Goal: Find specific page/section: Find specific page/section

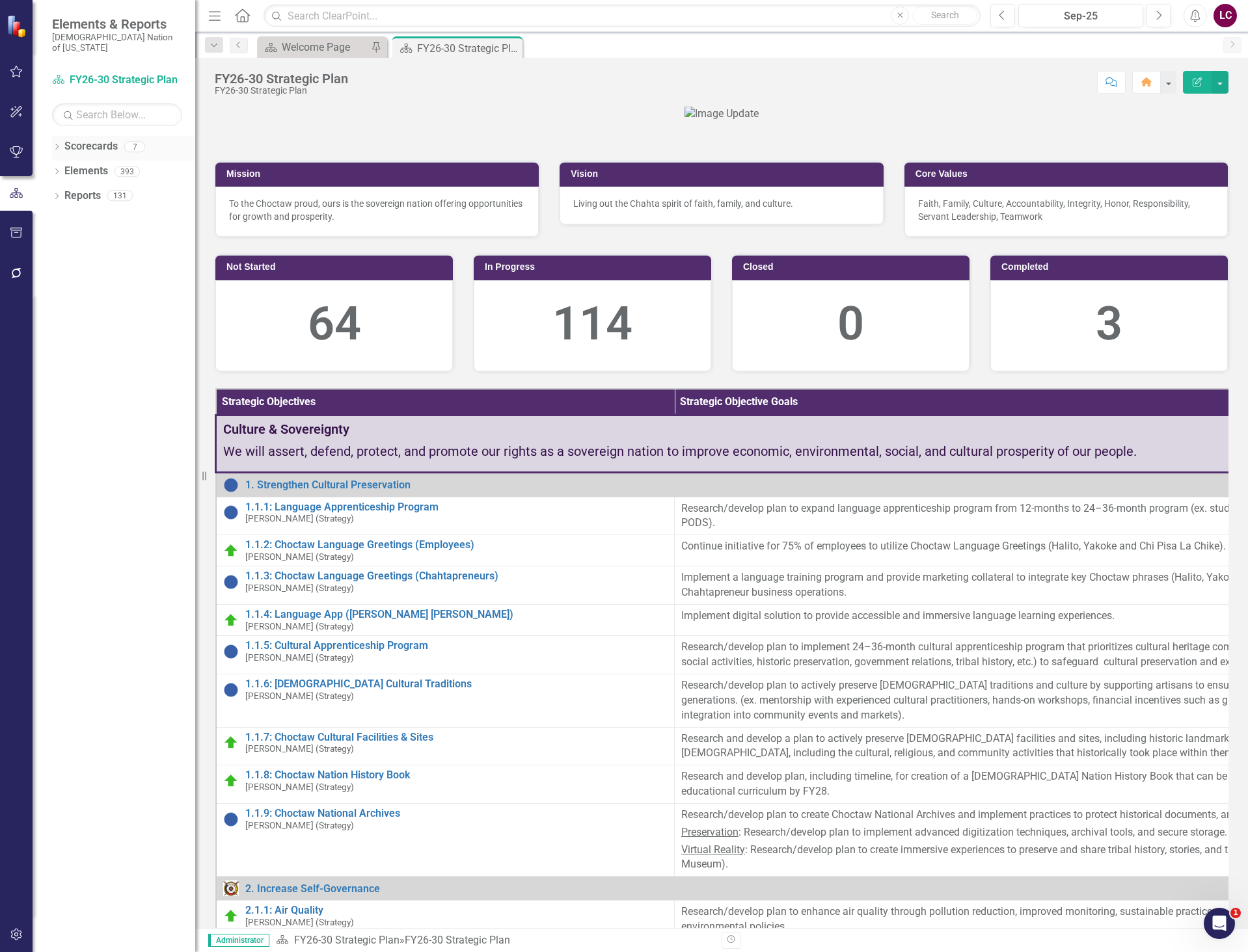
click at [54, 135] on div "Dropdown Scorecards 7" at bounding box center [124, 148] width 143 height 25
click at [58, 144] on icon "Dropdown" at bounding box center [57, 148] width 9 height 7
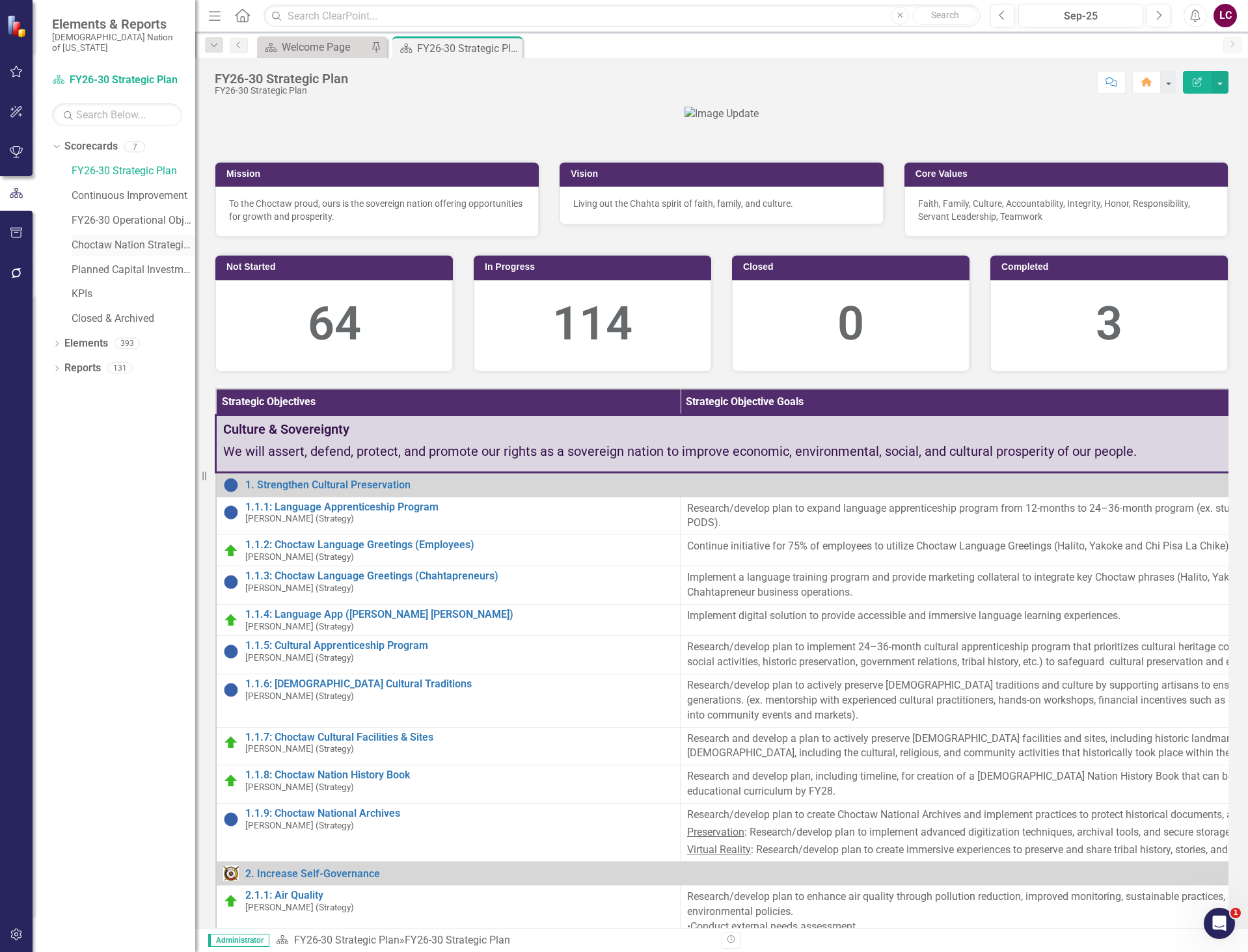
click at [88, 238] on link "Choctaw Nation Strategic Plan" at bounding box center [134, 245] width 124 height 15
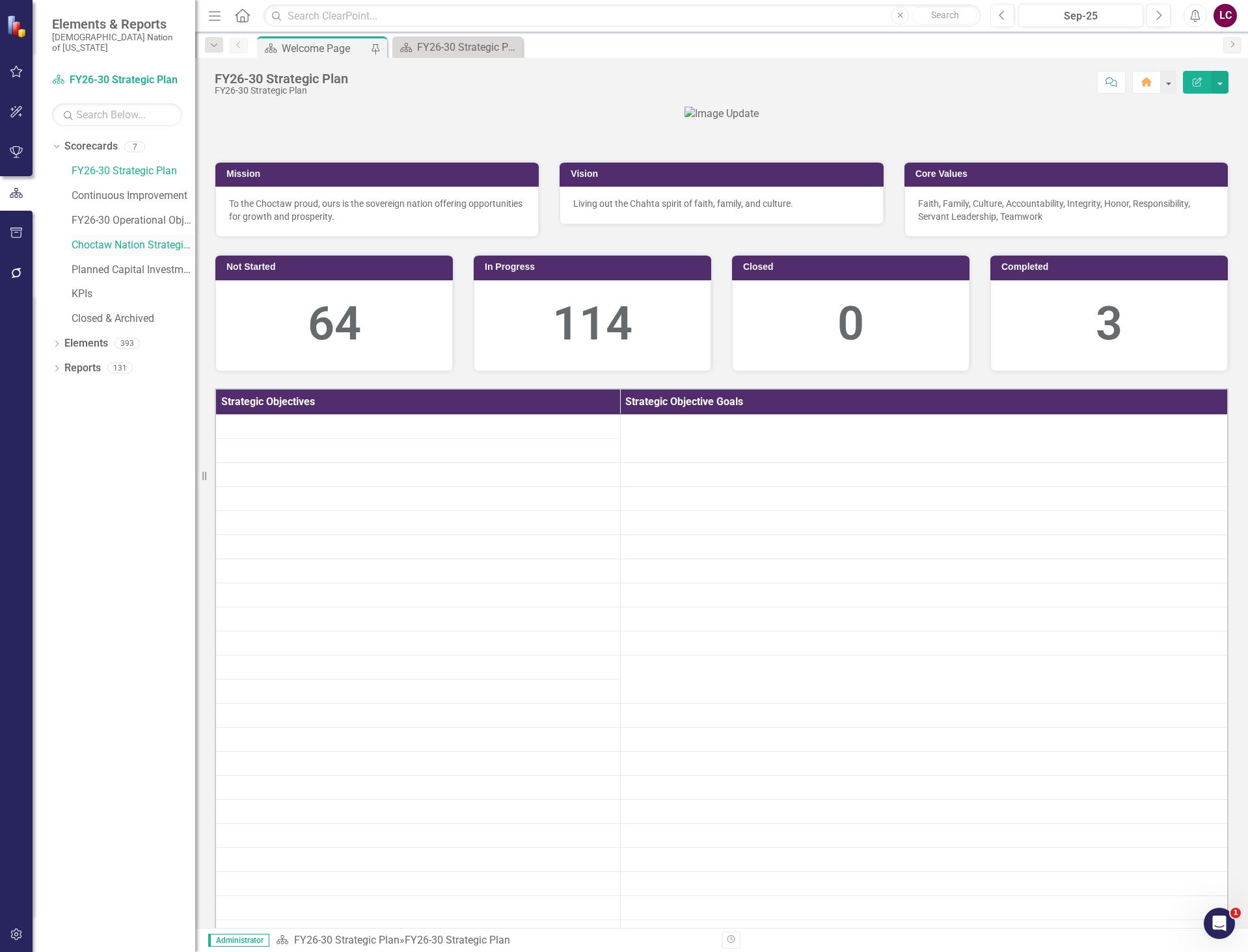
click at [88, 238] on link "Choctaw Nation Strategic Plan" at bounding box center [134, 245] width 124 height 15
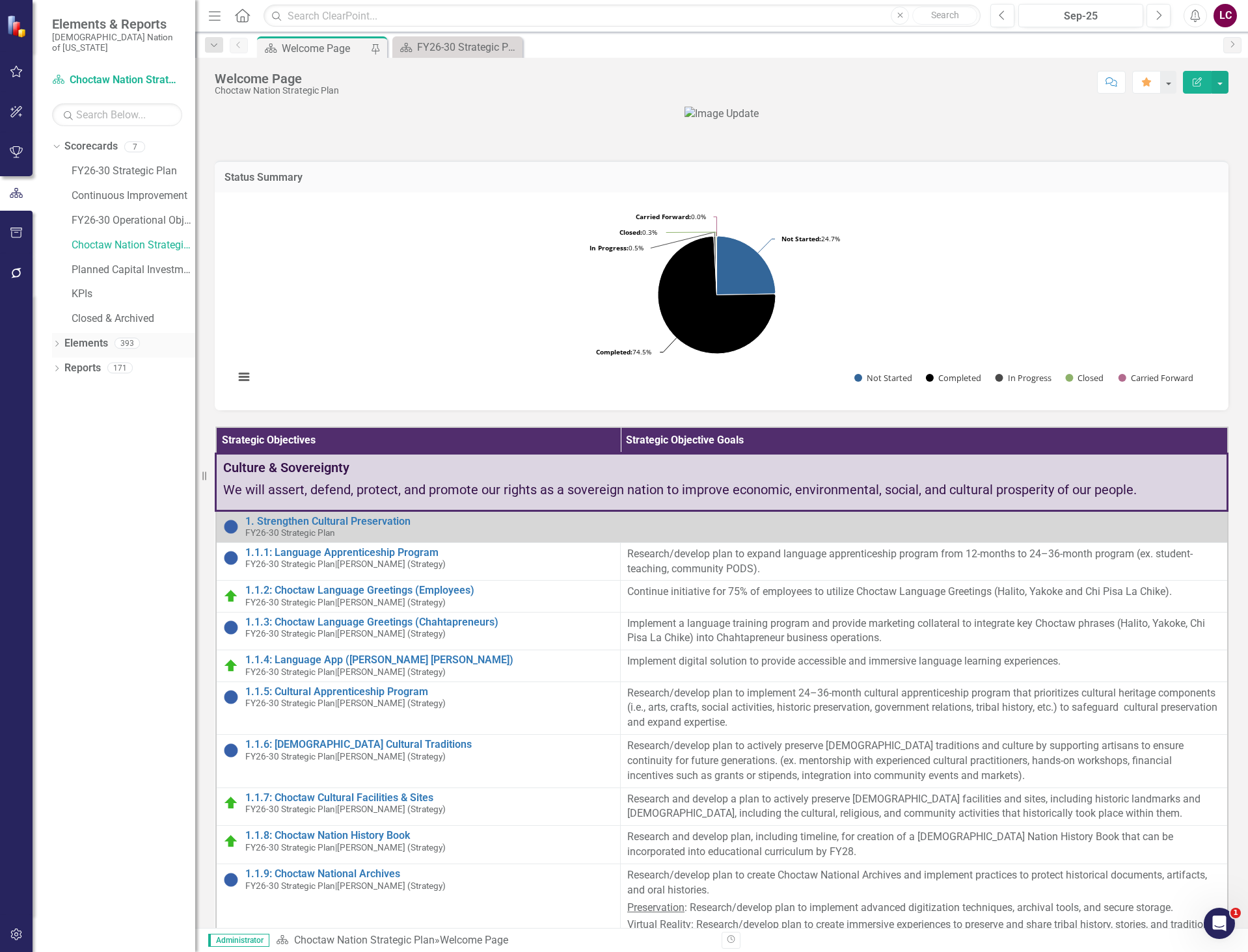
click at [79, 337] on link "Elements" at bounding box center [86, 344] width 43 height 15
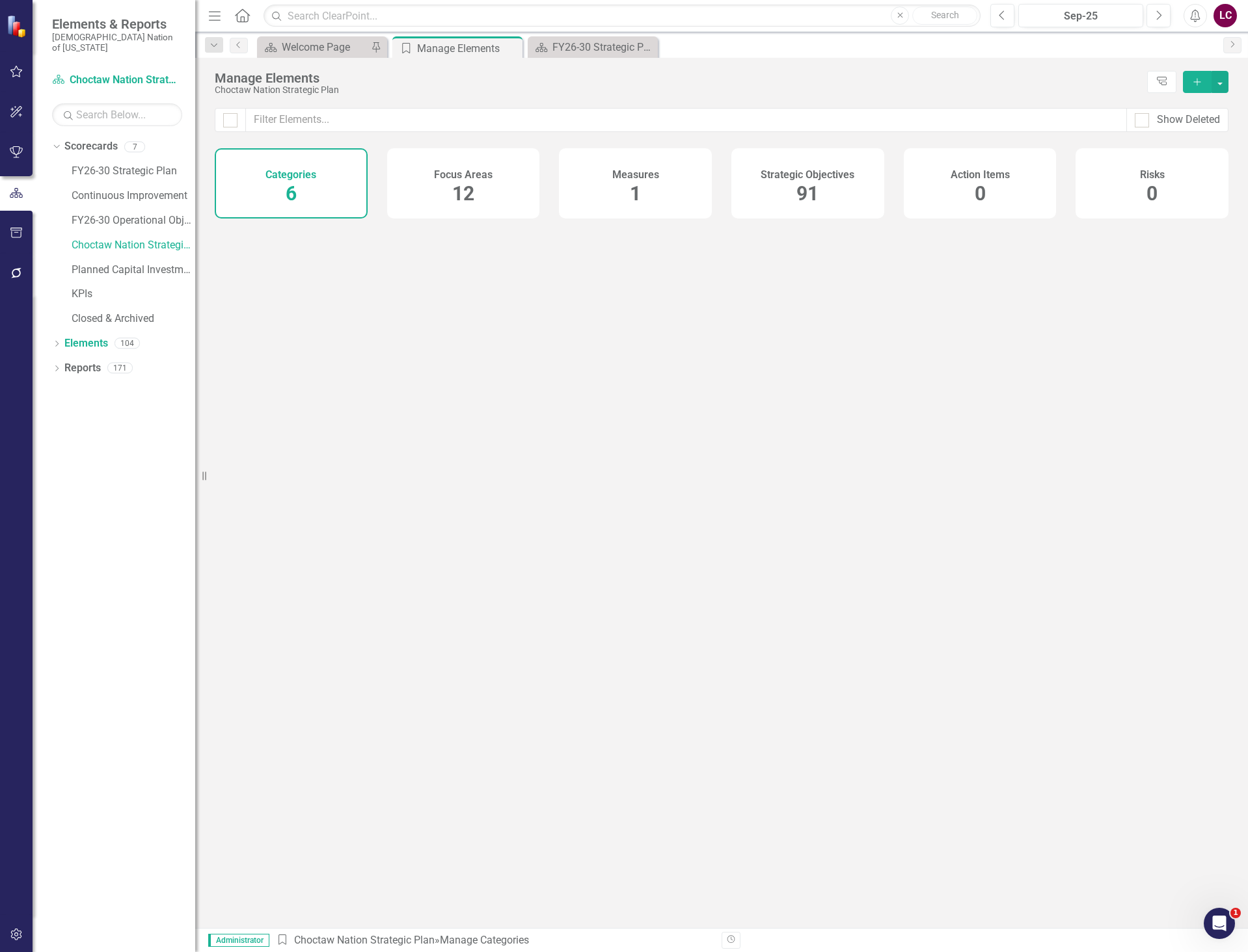
click at [802, 191] on span "91" at bounding box center [807, 194] width 22 height 23
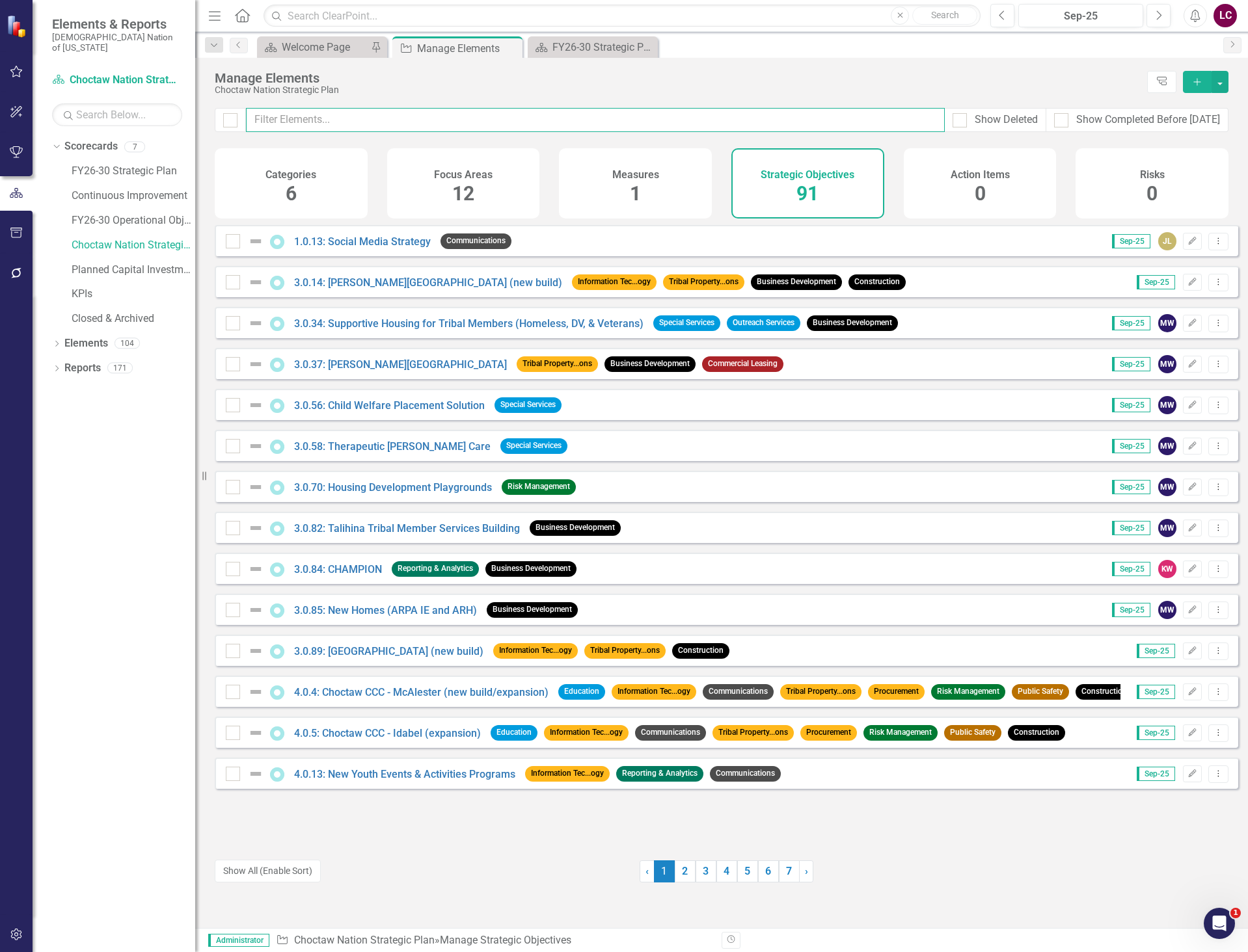
click at [768, 124] on input "text" at bounding box center [595, 120] width 699 height 24
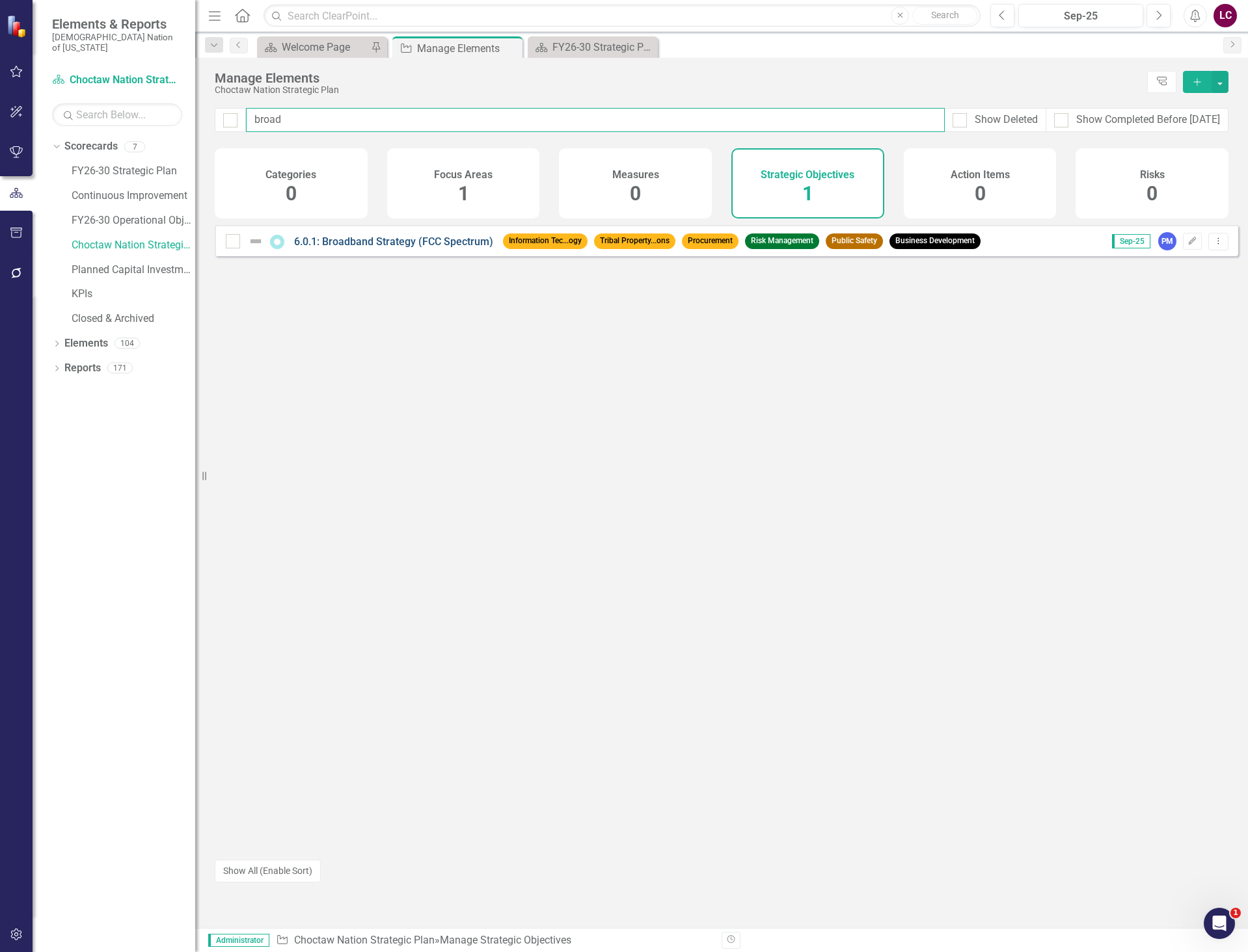
type input "broad"
click at [425, 248] on link "6.0.1: Broadband Strategy (FCC Spectrum)" at bounding box center [393, 242] width 199 height 12
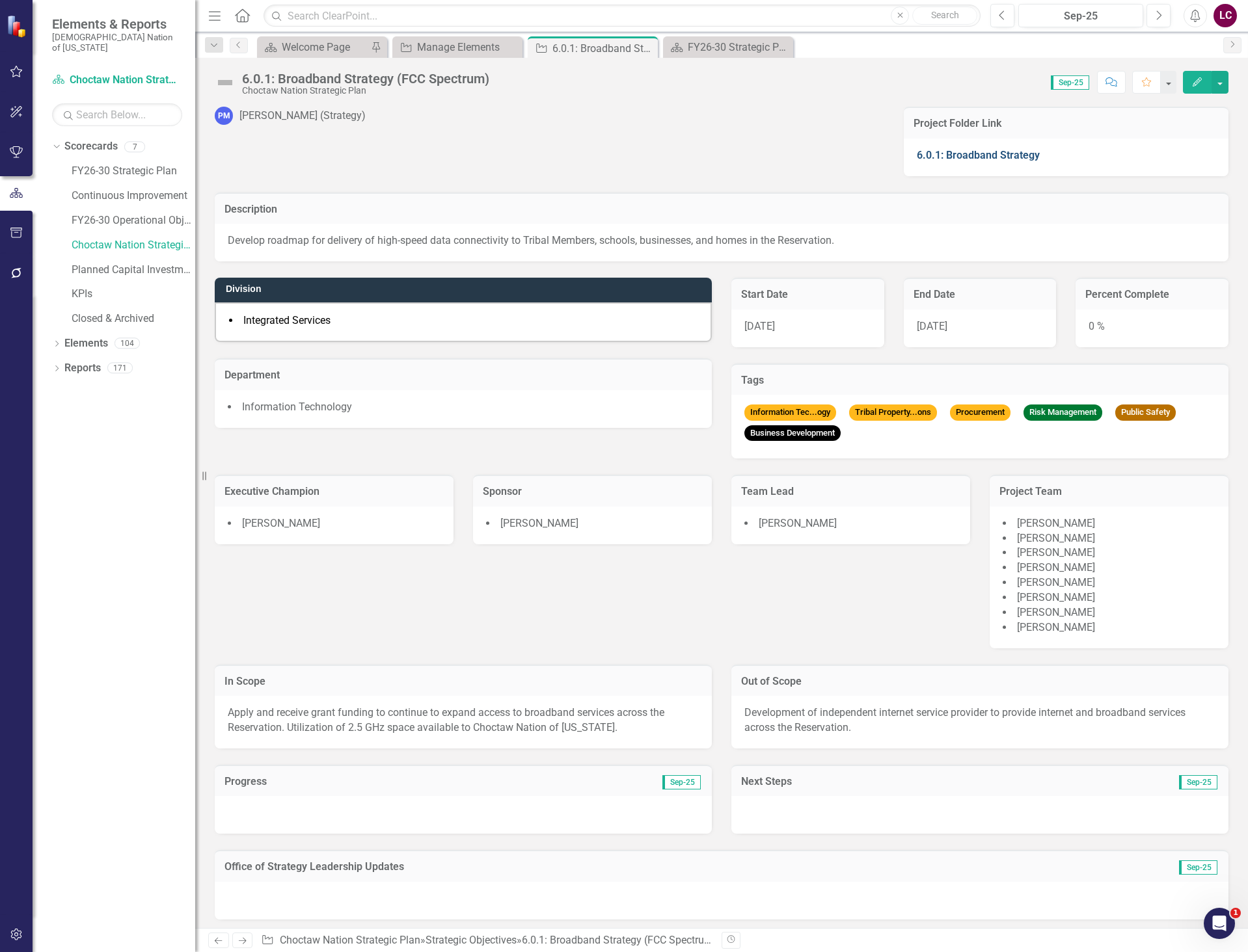
click at [966, 154] on link "6.0.1: Broadband Strategy" at bounding box center [978, 155] width 123 height 12
click at [114, 164] on link "FY26-30 Strategic Plan" at bounding box center [134, 171] width 124 height 15
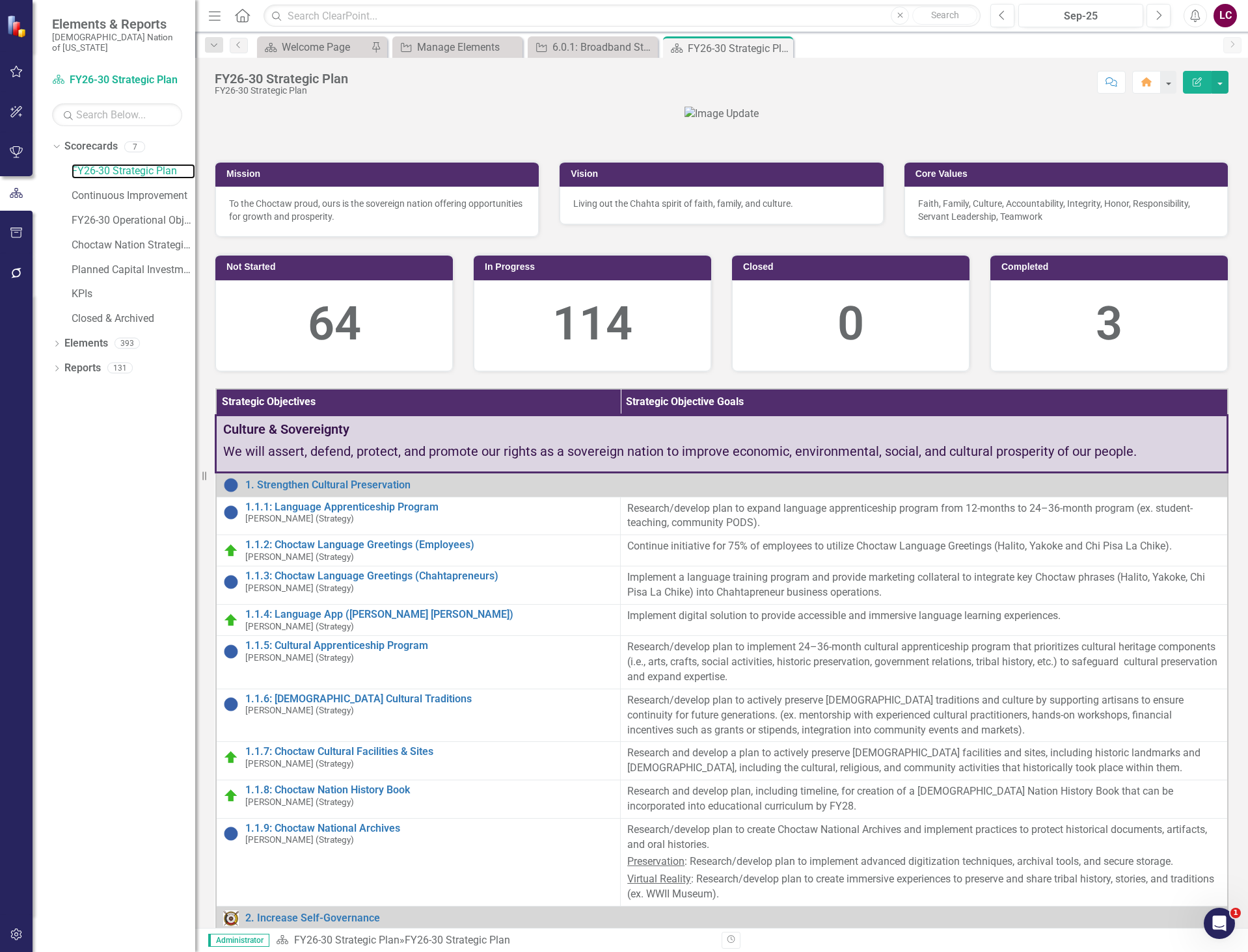
scroll to position [325, 0]
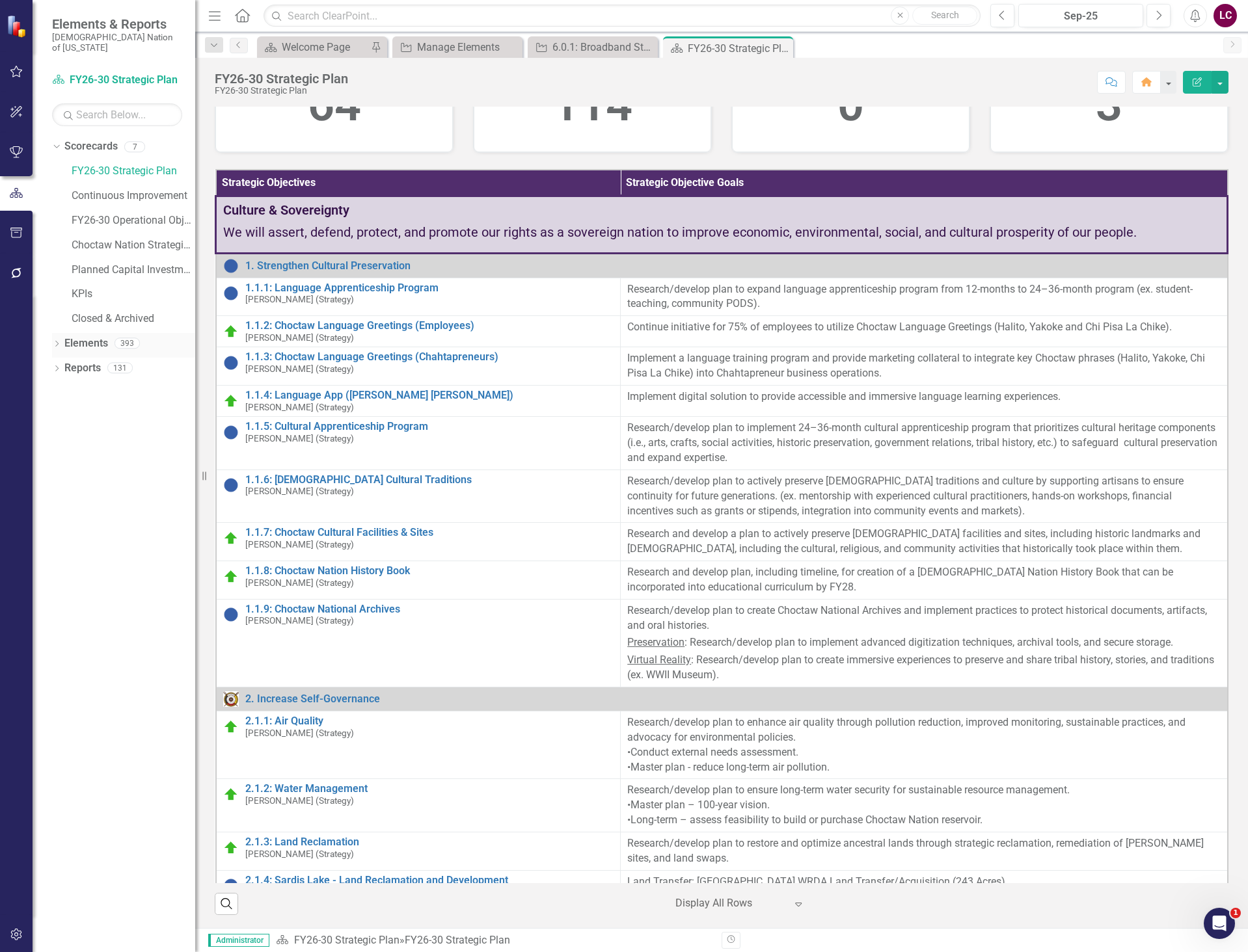
click at [88, 337] on link "Elements" at bounding box center [86, 344] width 43 height 15
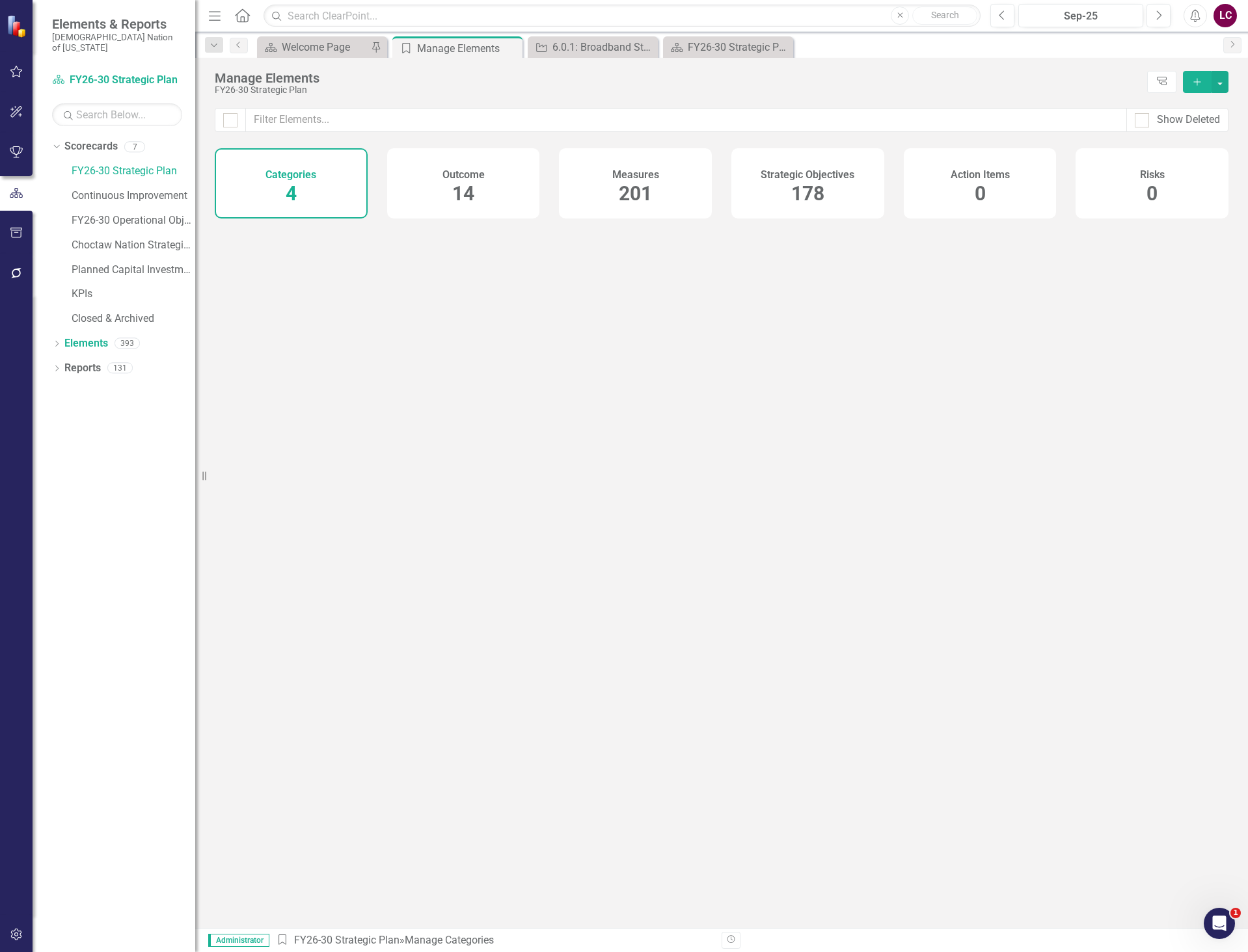
click at [808, 199] on span "178" at bounding box center [807, 194] width 33 height 23
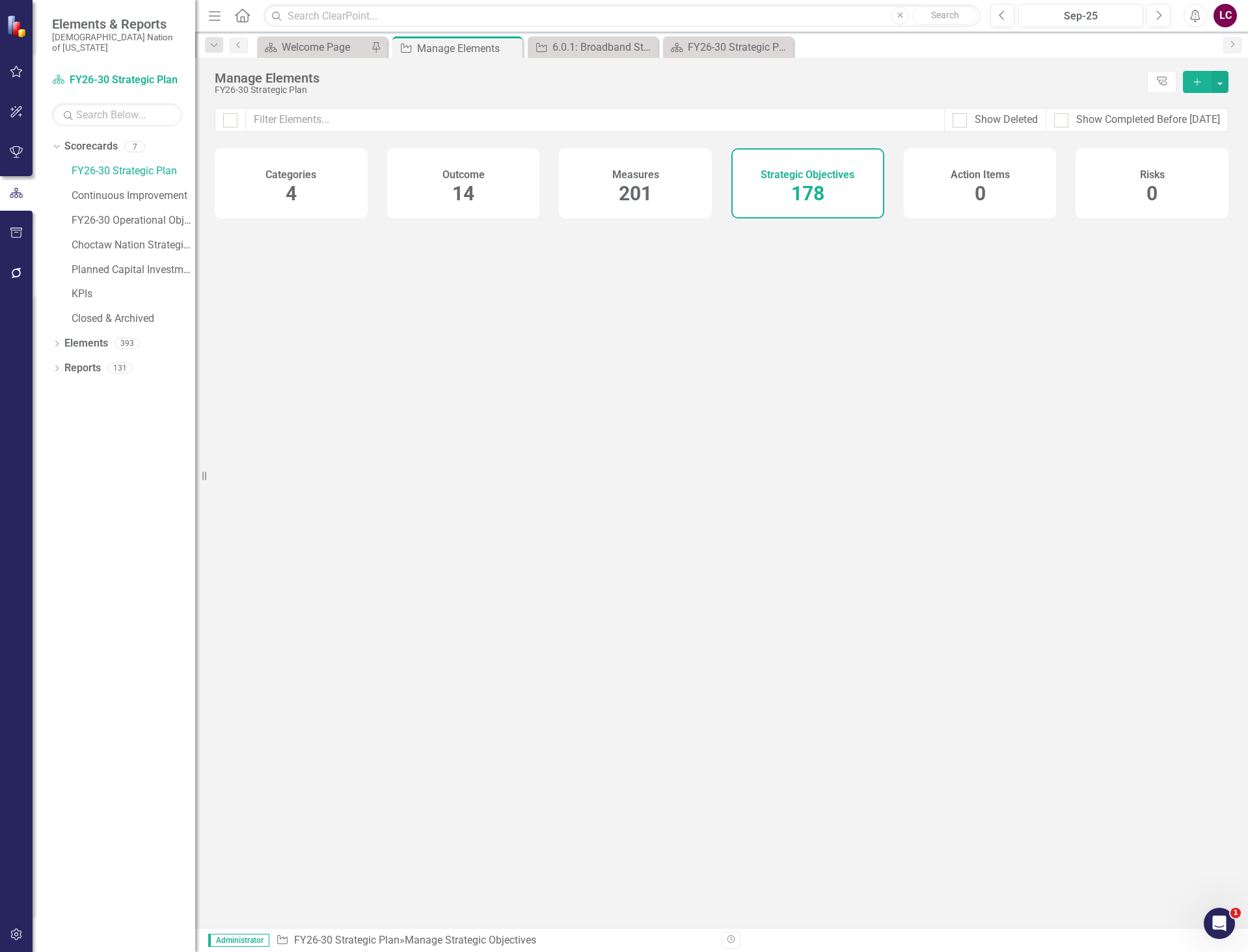
click at [808, 199] on span "178" at bounding box center [807, 194] width 33 height 23
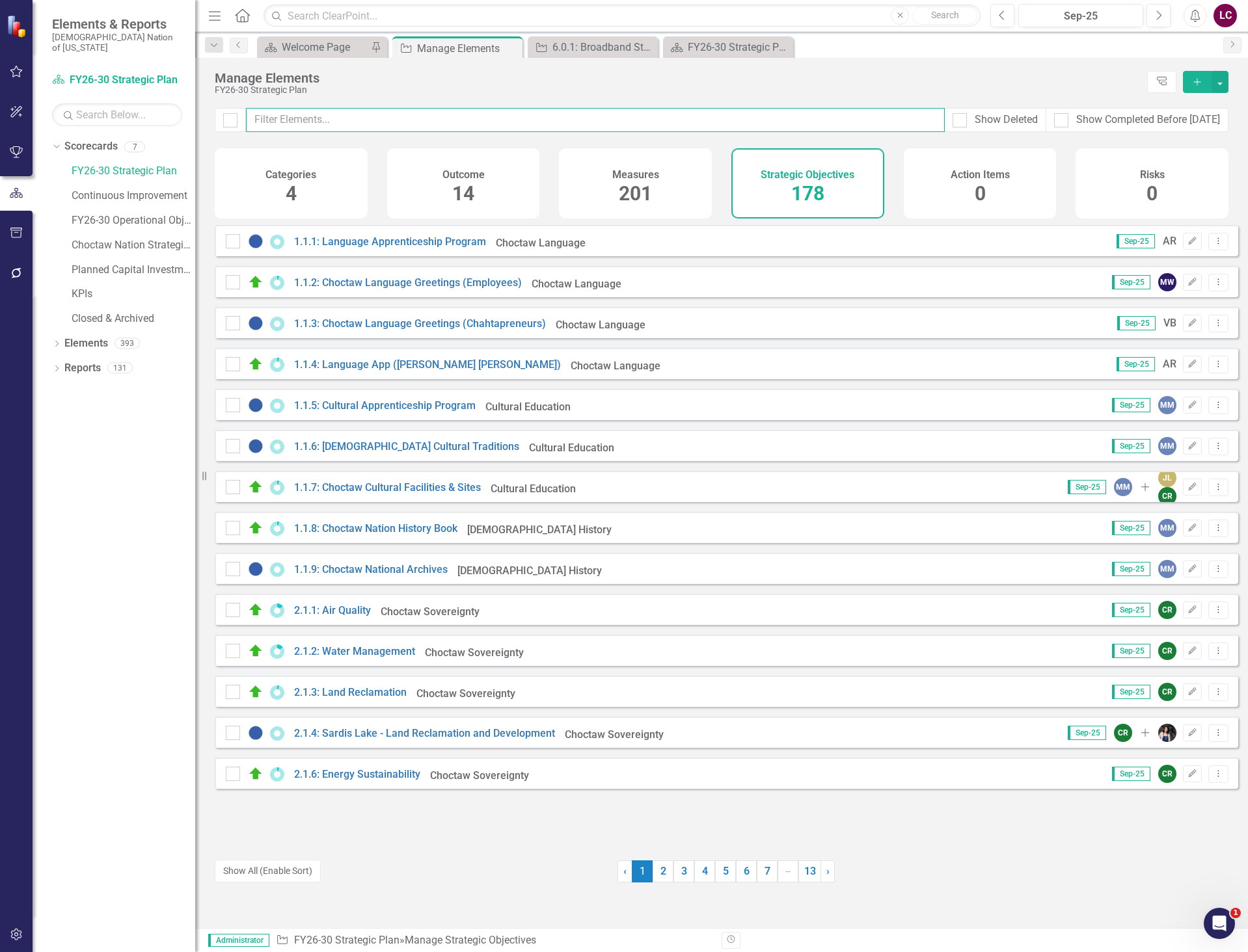
click at [555, 115] on input "text" at bounding box center [595, 120] width 699 height 24
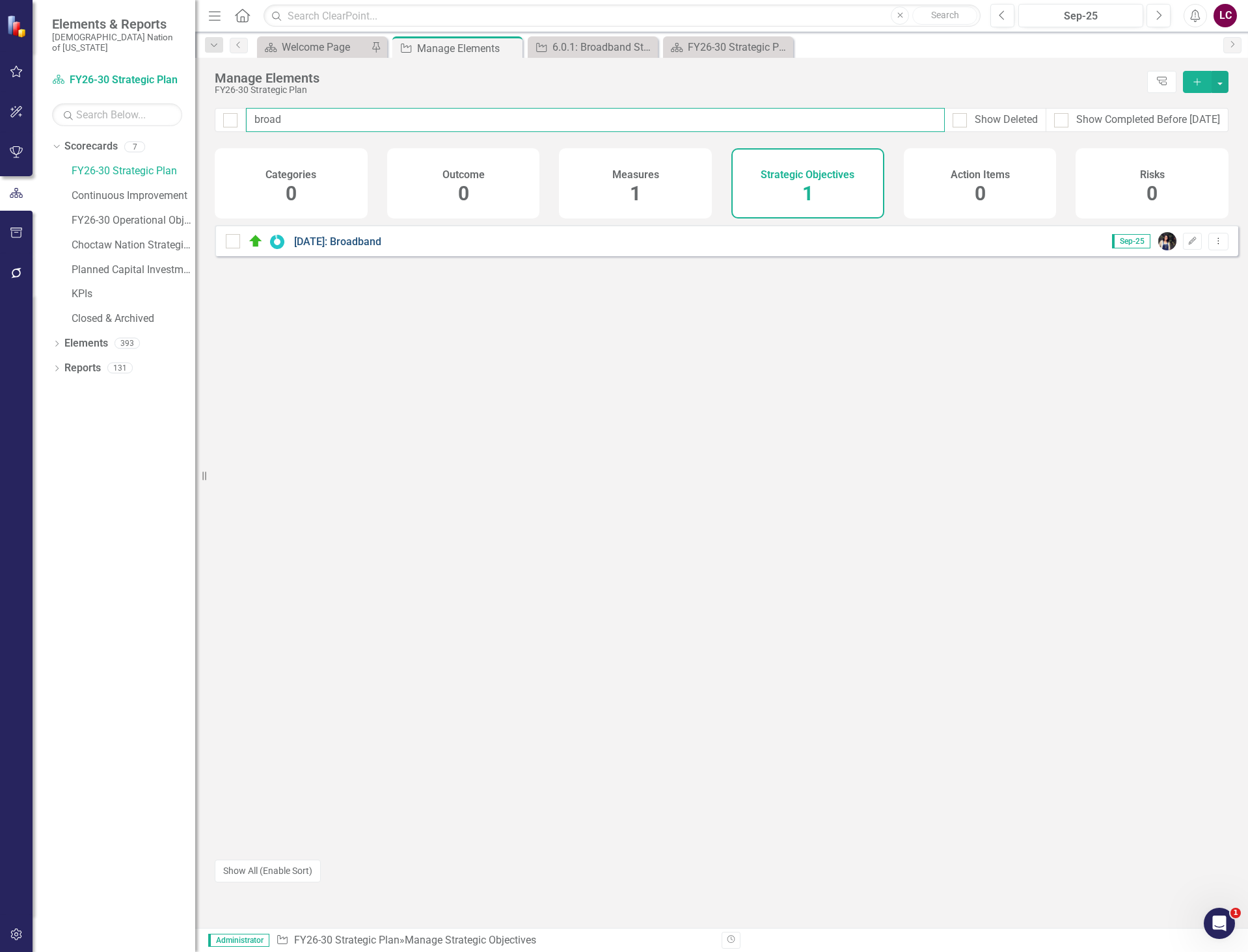
type input "broad"
click at [339, 247] on link "[DATE]: Broadband" at bounding box center [337, 242] width 87 height 12
